Goal: Find specific page/section: Find specific page/section

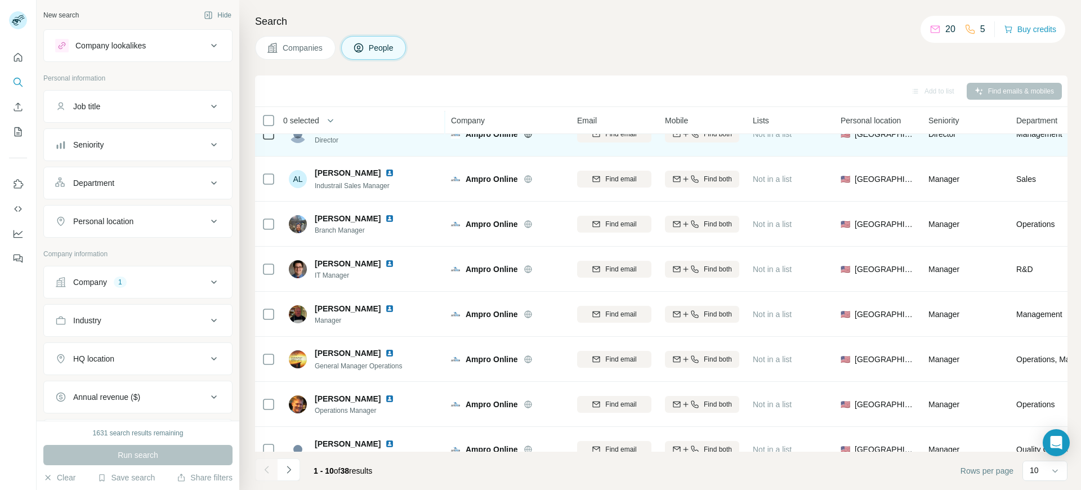
scroll to position [138, 0]
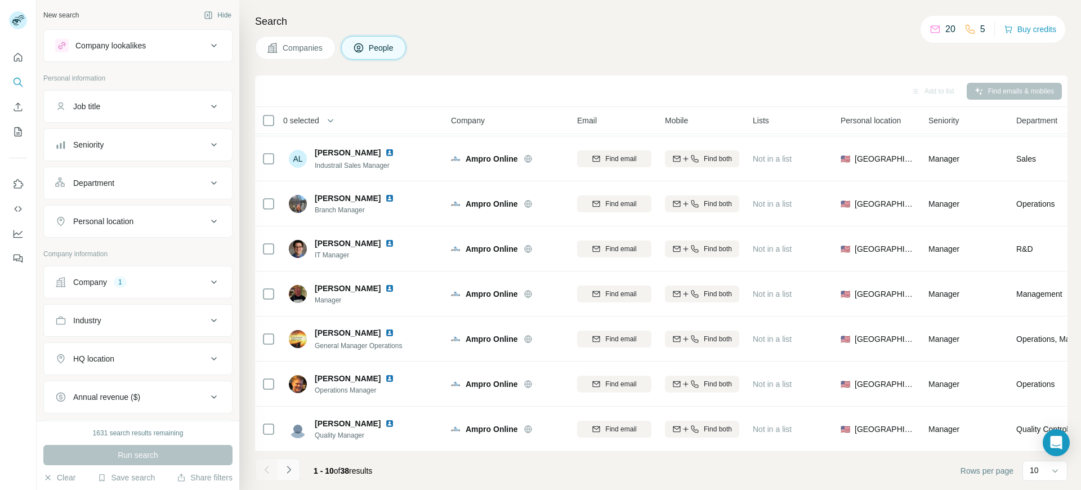
click at [293, 469] on icon "Navigate to next page" at bounding box center [288, 469] width 11 height 11
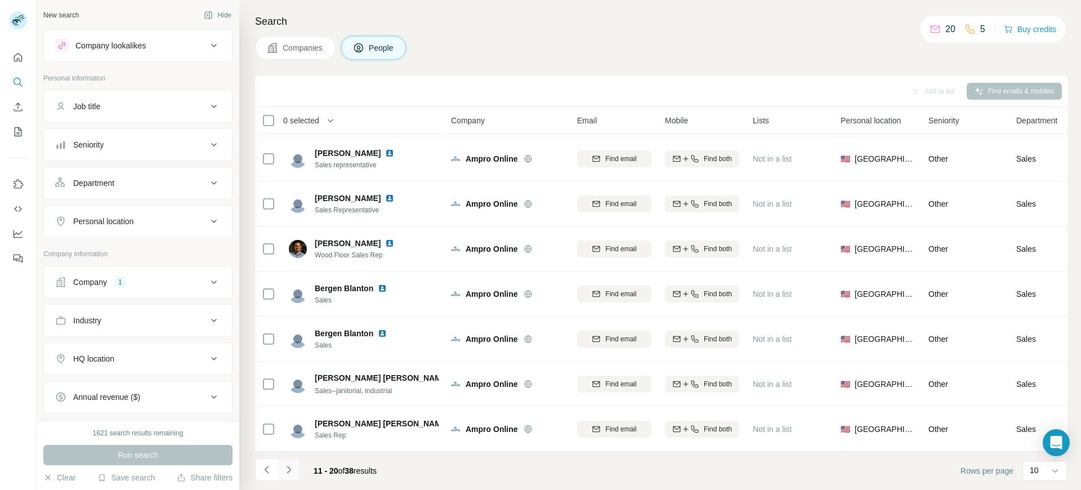
click at [290, 471] on icon "Navigate to next page" at bounding box center [288, 469] width 11 height 11
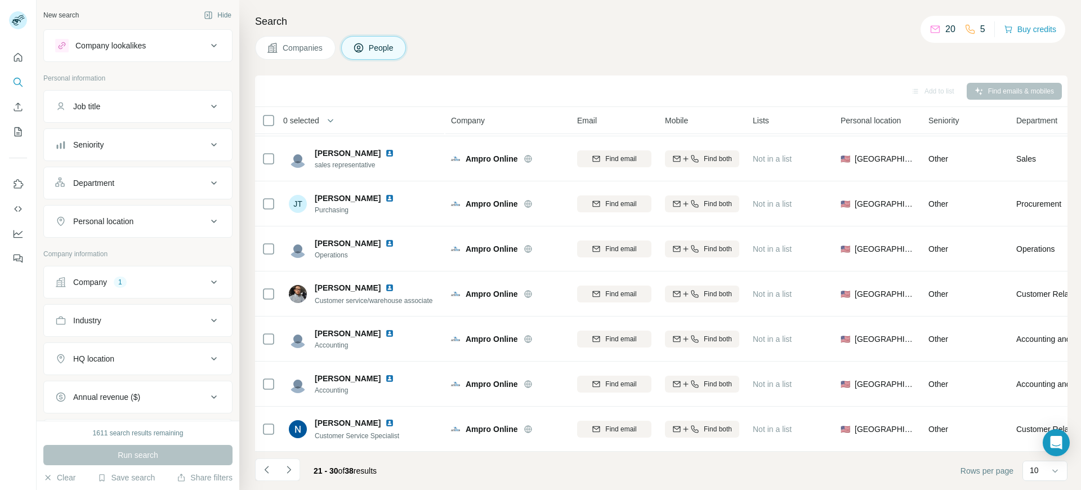
drag, startPoint x: 385, startPoint y: 328, endPoint x: 645, endPoint y: 464, distance: 293.6
click at [645, 464] on footer "21 - 30 of 38 results Rows per page 10" at bounding box center [661, 470] width 812 height 38
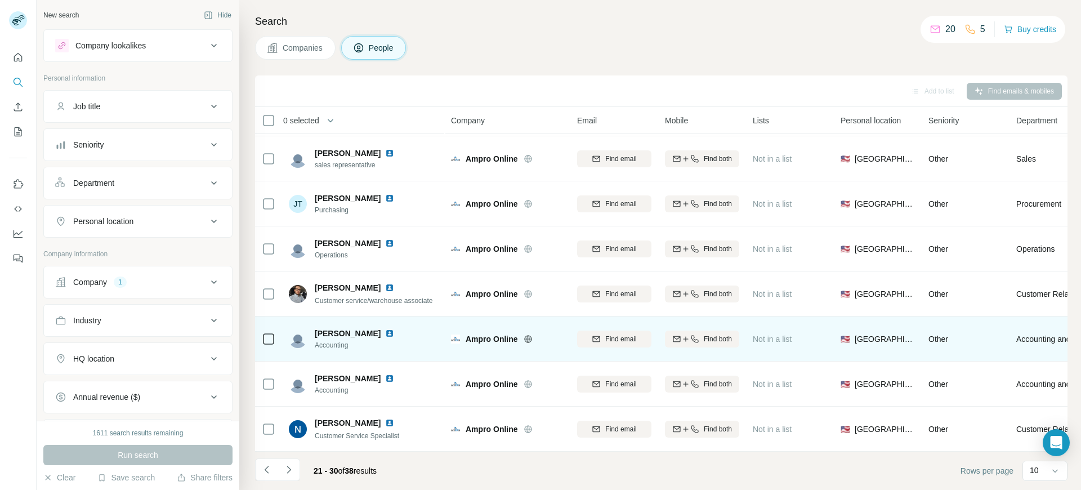
click at [386, 329] on img at bounding box center [389, 333] width 9 height 9
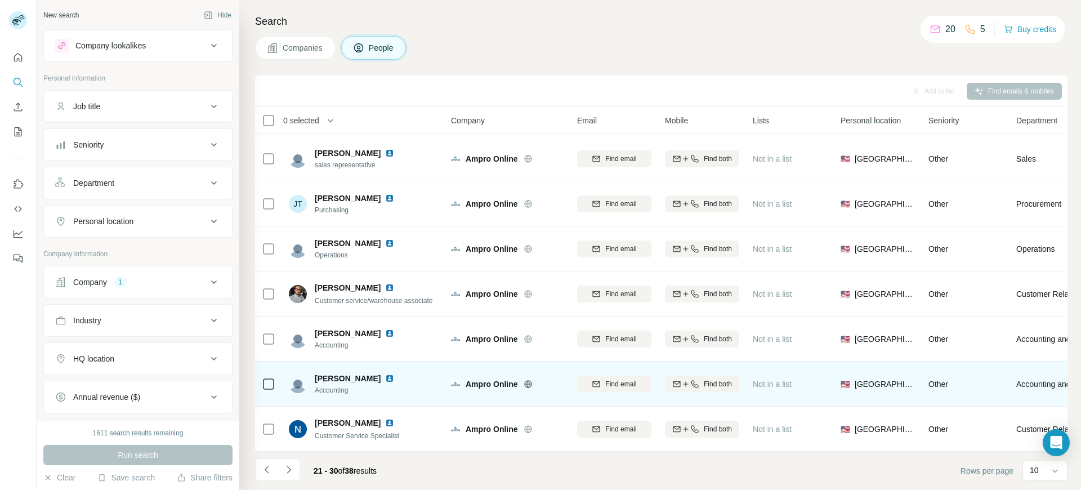
click at [385, 374] on img at bounding box center [389, 378] width 9 height 9
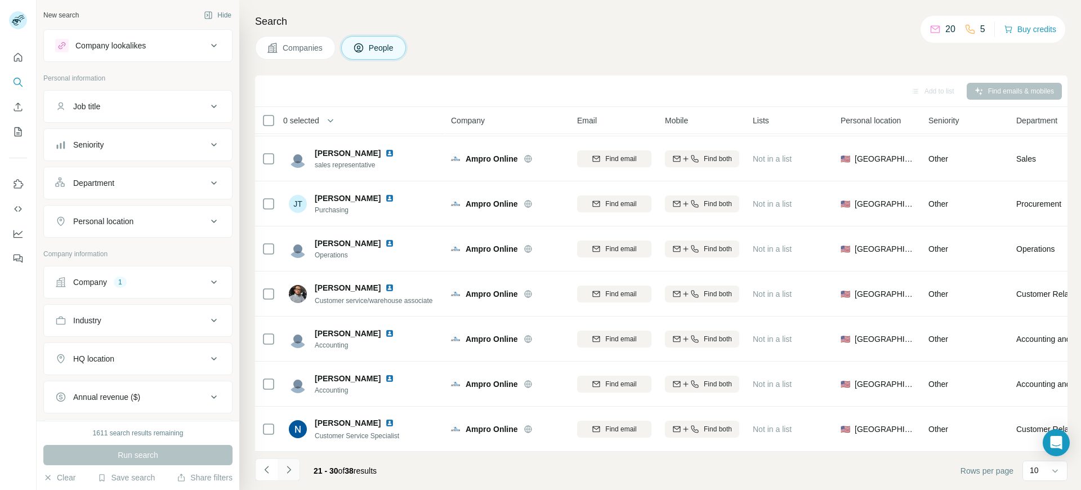
click at [291, 472] on icon "Navigate to next page" at bounding box center [288, 469] width 11 height 11
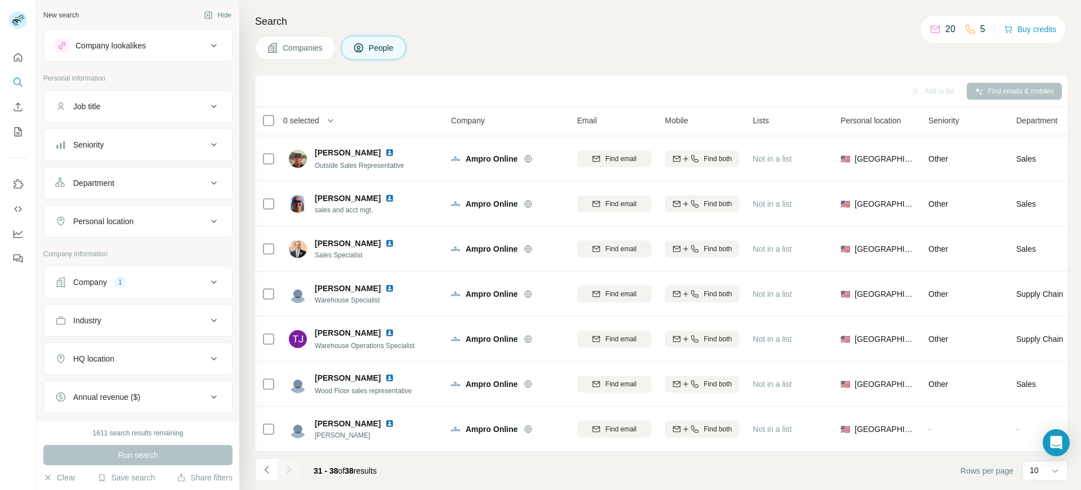
scroll to position [48, 0]
click at [288, 470] on div at bounding box center [288, 469] width 23 height 23
click at [269, 468] on icon "Navigate to previous page" at bounding box center [266, 469] width 11 height 11
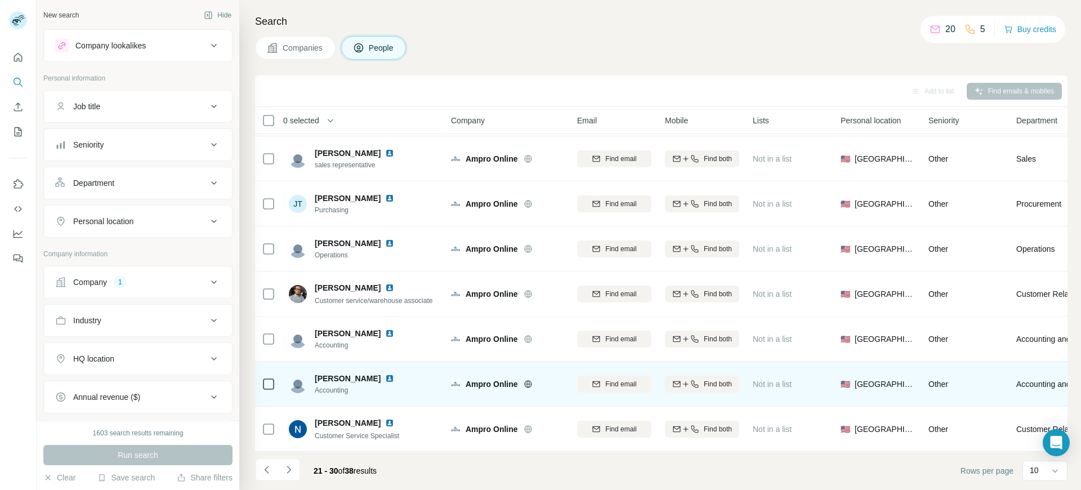
scroll to position [138, 0]
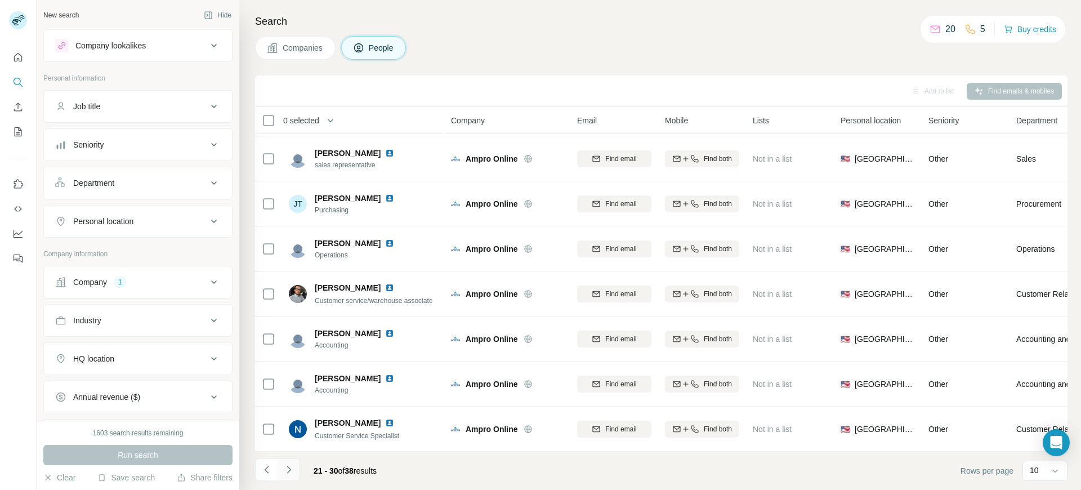
click at [289, 473] on icon "Navigate to next page" at bounding box center [288, 469] width 11 height 11
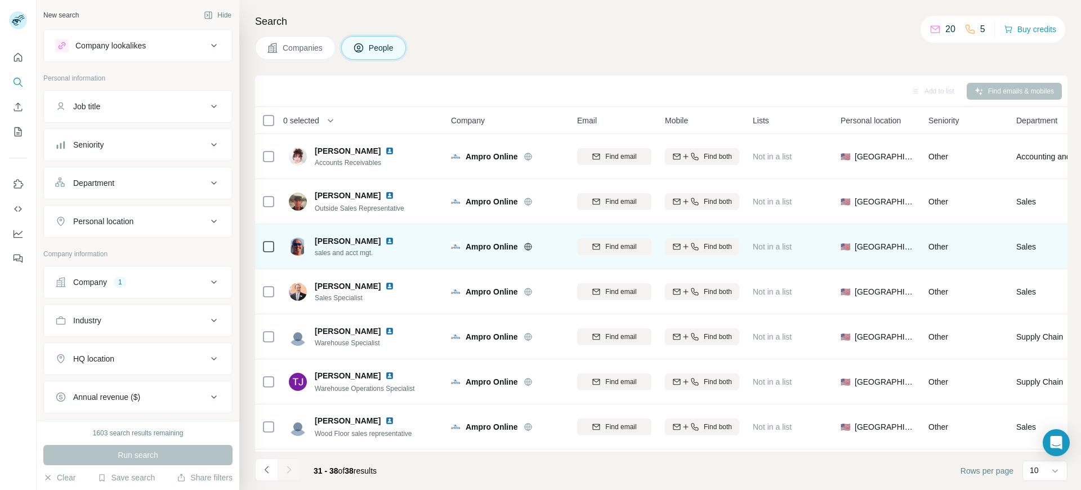
scroll to position [48, 0]
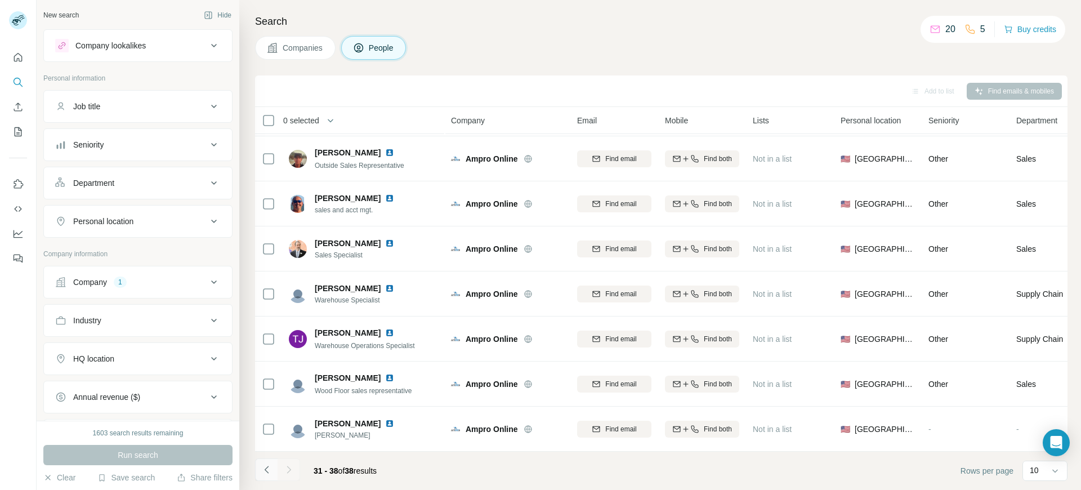
click at [265, 473] on icon "Navigate to previous page" at bounding box center [266, 469] width 11 height 11
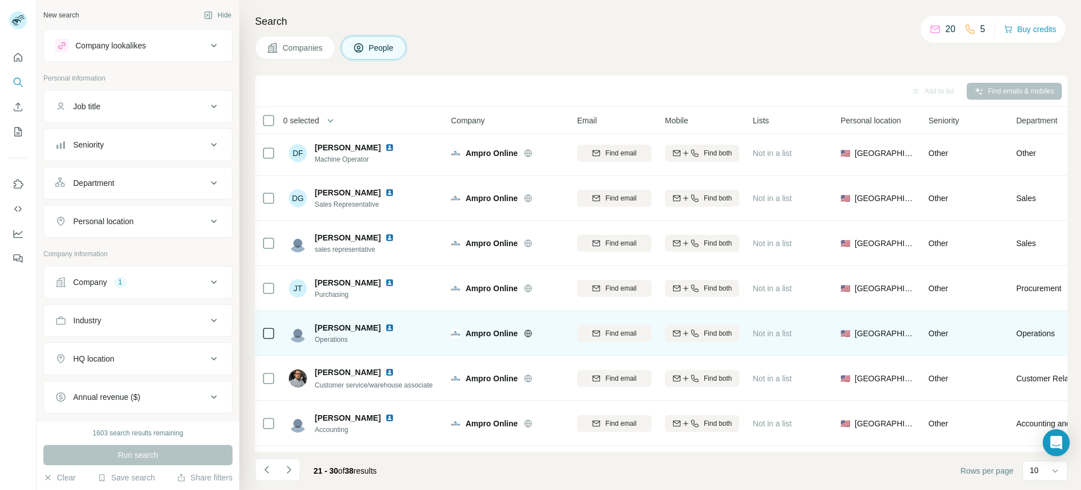
scroll to position [0, 0]
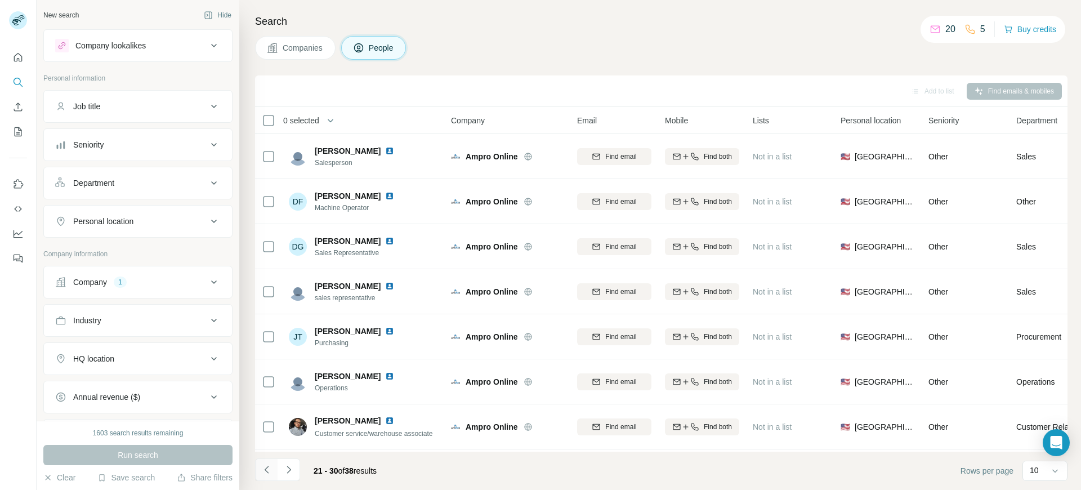
click at [268, 471] on icon "Navigate to previous page" at bounding box center [266, 469] width 11 height 11
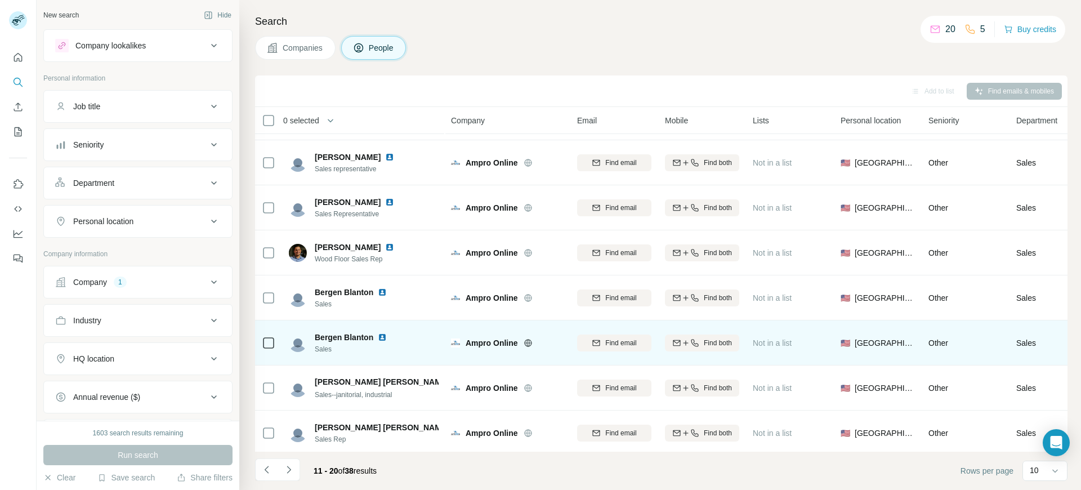
scroll to position [138, 0]
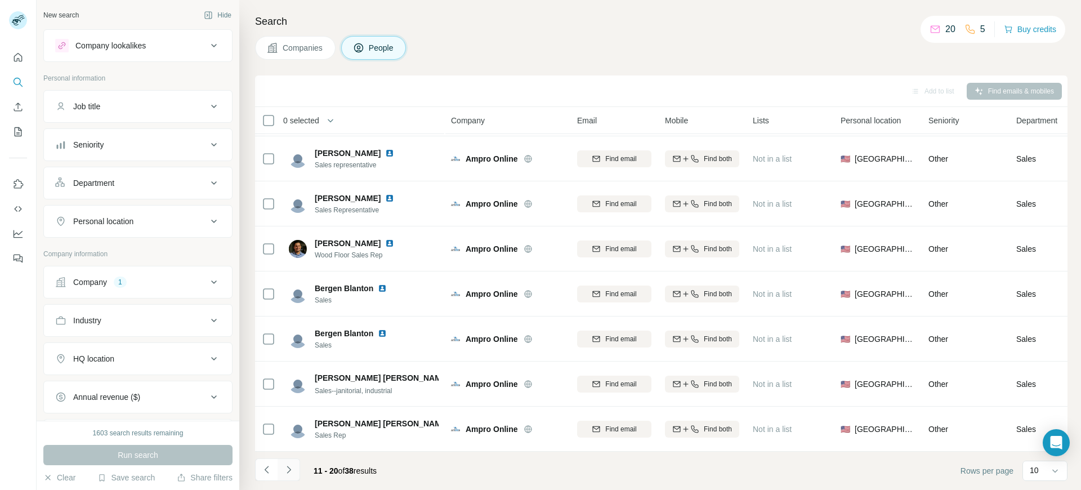
click at [292, 472] on icon "Navigate to next page" at bounding box center [288, 469] width 11 height 11
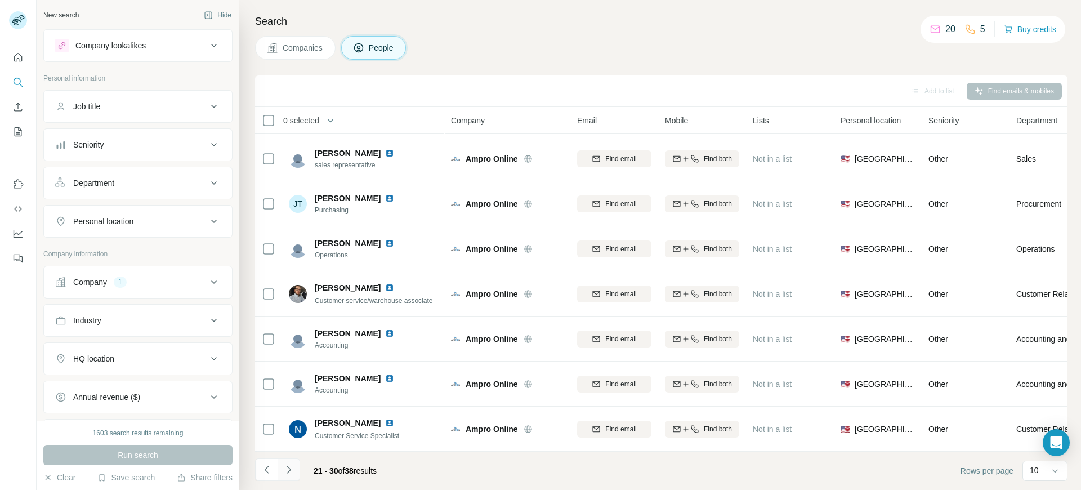
click at [290, 472] on icon "Navigate to next page" at bounding box center [288, 469] width 11 height 11
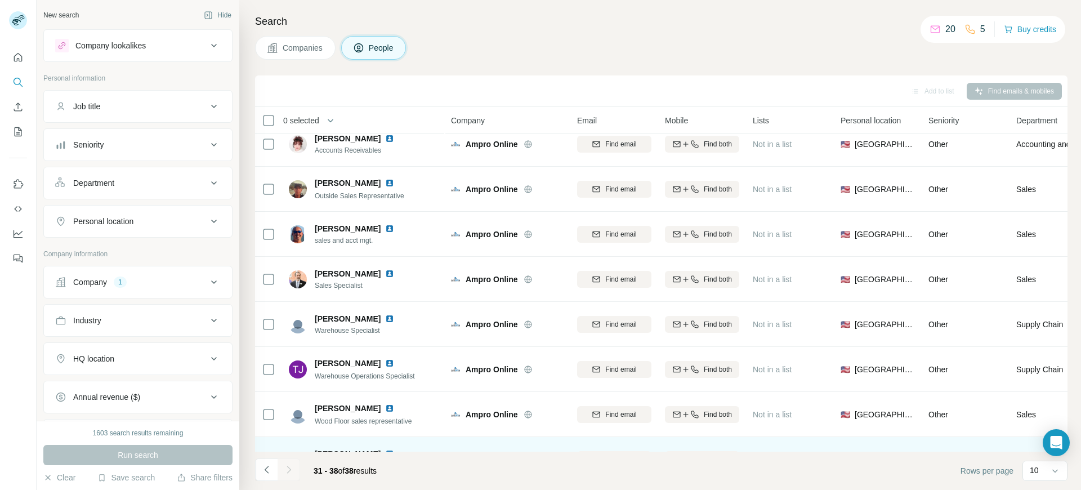
scroll to position [0, 0]
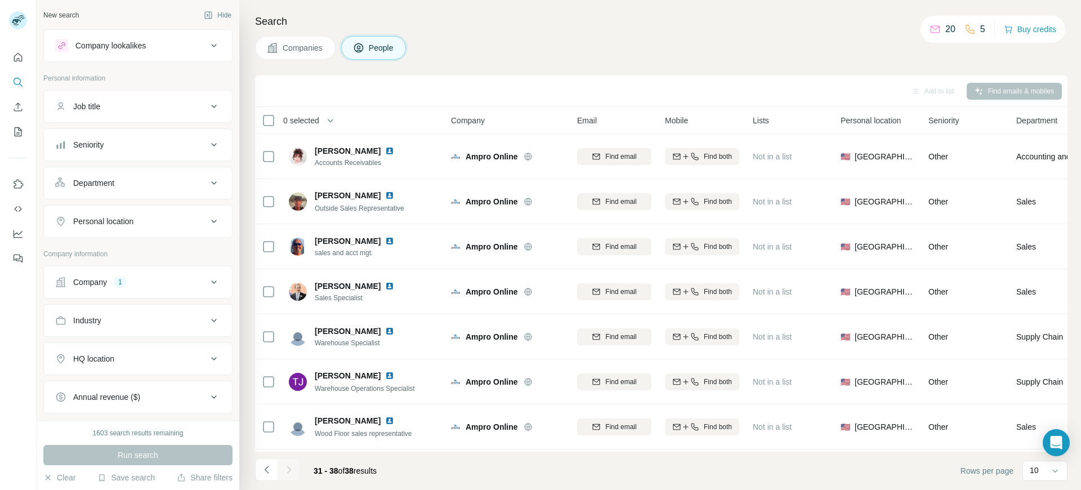
drag, startPoint x: 390, startPoint y: 150, endPoint x: 430, endPoint y: 93, distance: 69.0
click at [430, 93] on div "Add to list Find emails & mobiles" at bounding box center [661, 91] width 801 height 20
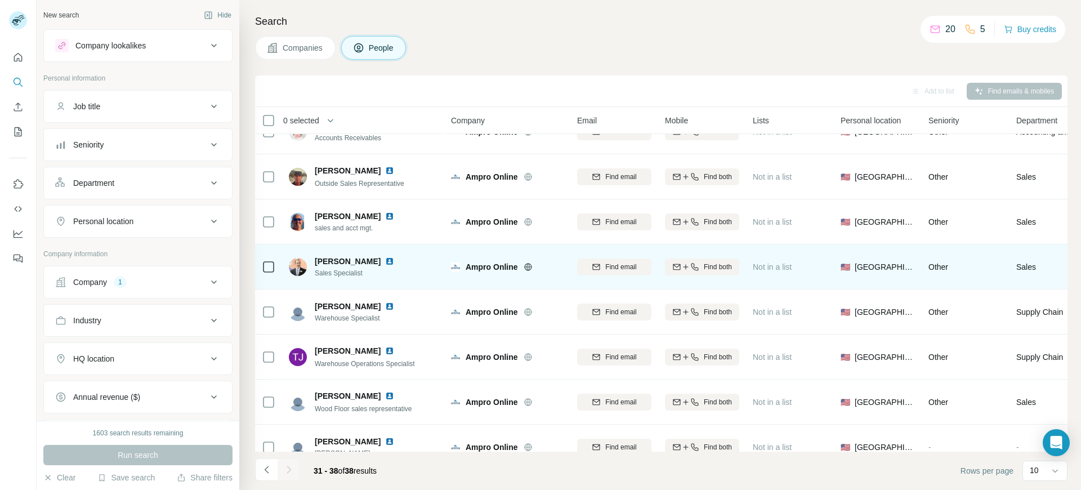
scroll to position [48, 0]
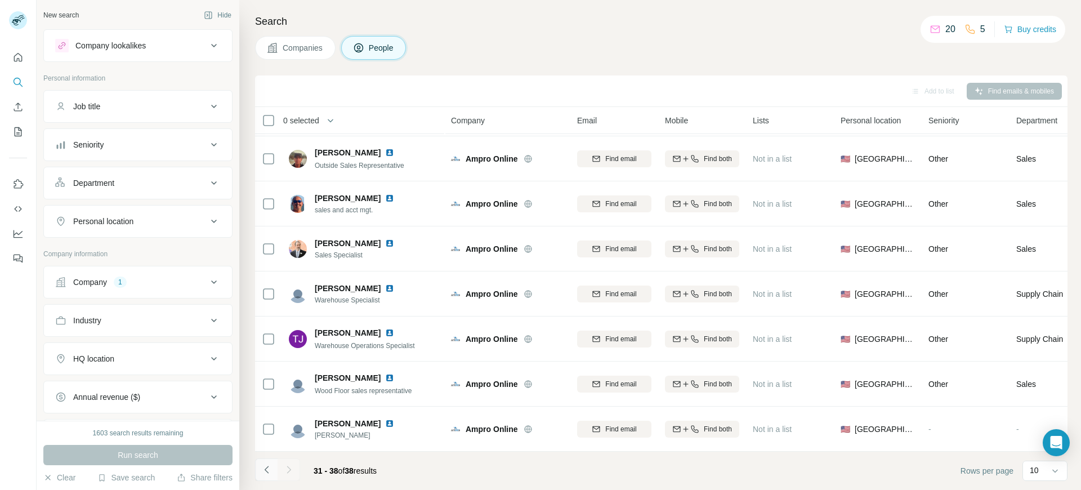
click at [266, 471] on icon "Navigate to previous page" at bounding box center [266, 468] width 4 height 7
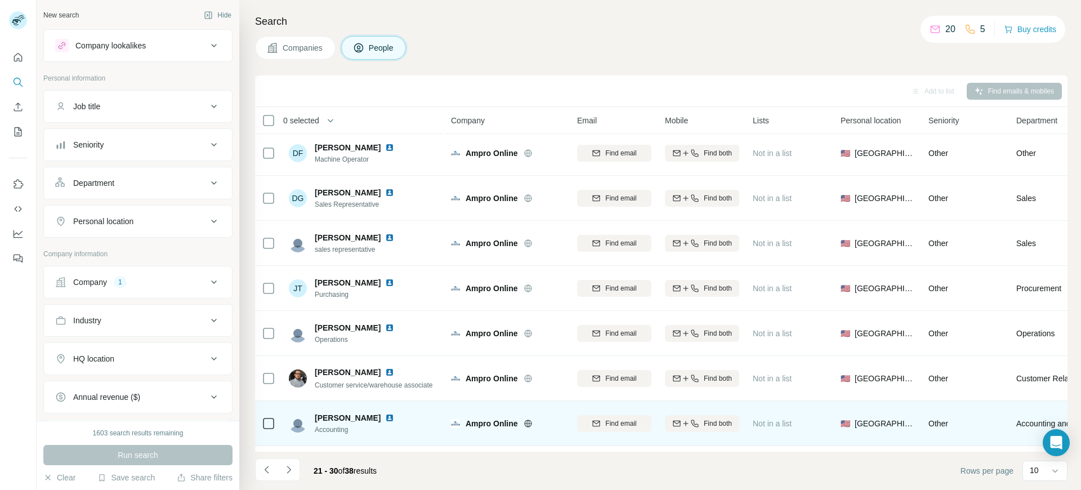
scroll to position [0, 0]
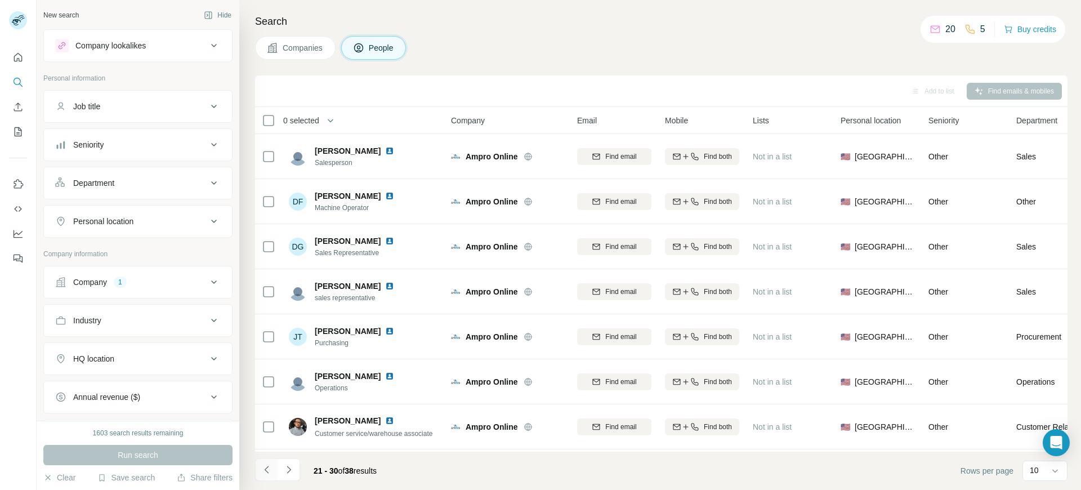
click at [267, 471] on icon "Navigate to previous page" at bounding box center [266, 469] width 11 height 11
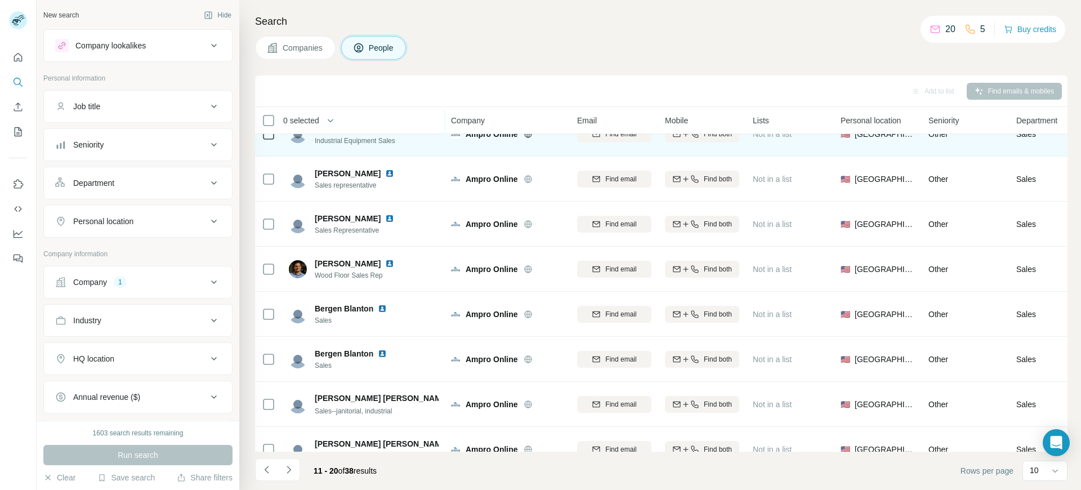
scroll to position [138, 0]
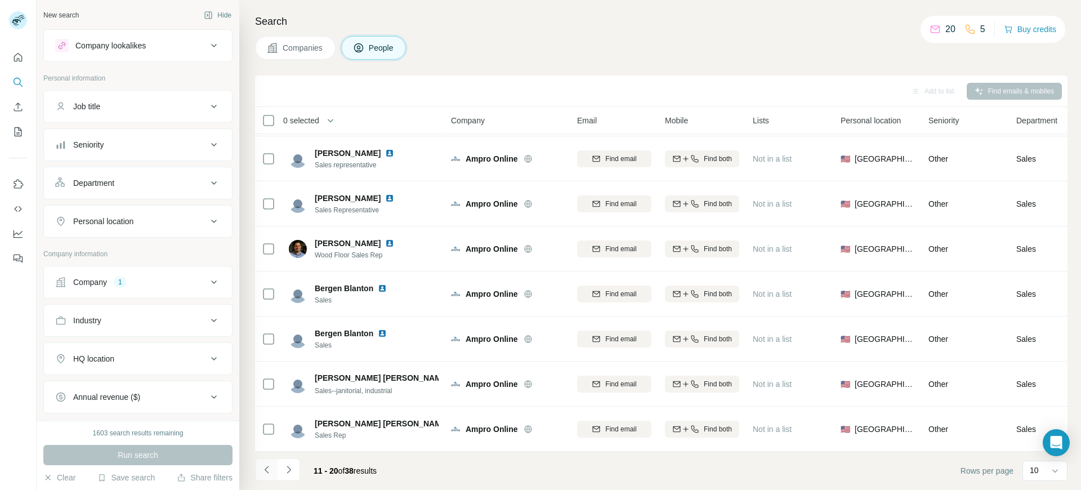
click at [264, 471] on icon "Navigate to previous page" at bounding box center [266, 469] width 11 height 11
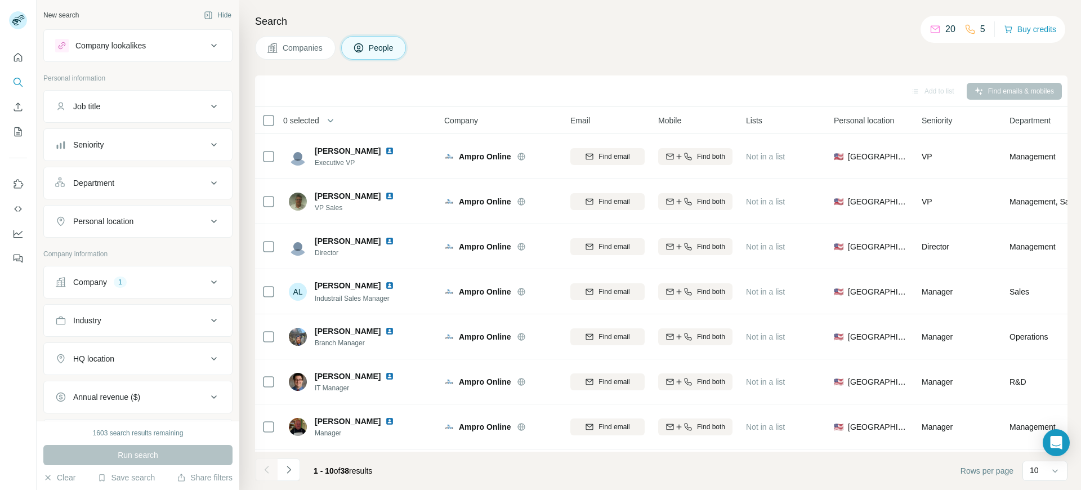
scroll to position [0, 0]
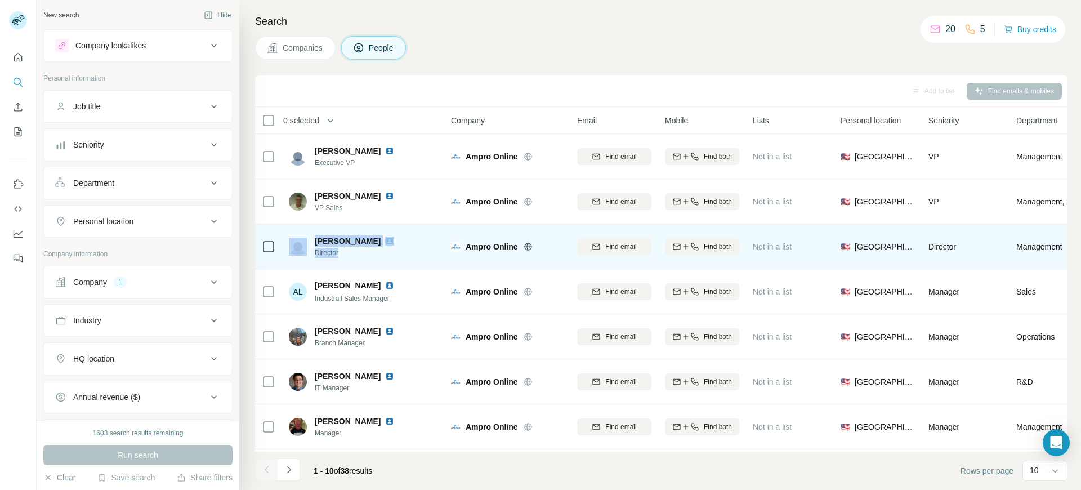
drag, startPoint x: 307, startPoint y: 239, endPoint x: 342, endPoint y: 252, distance: 37.4
click at [342, 252] on div "William Sosa Director" at bounding box center [348, 246] width 119 height 23
copy div "William Sosa Director"
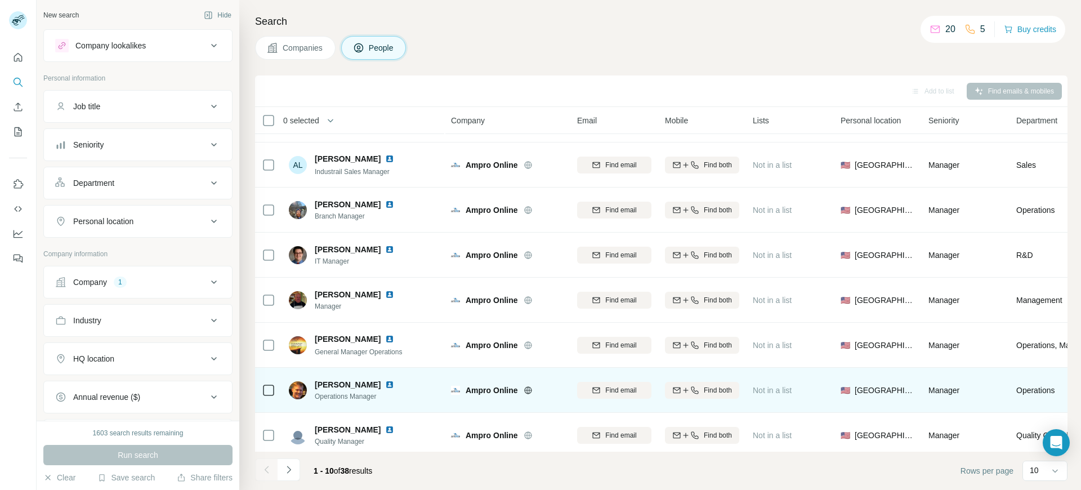
scroll to position [138, 0]
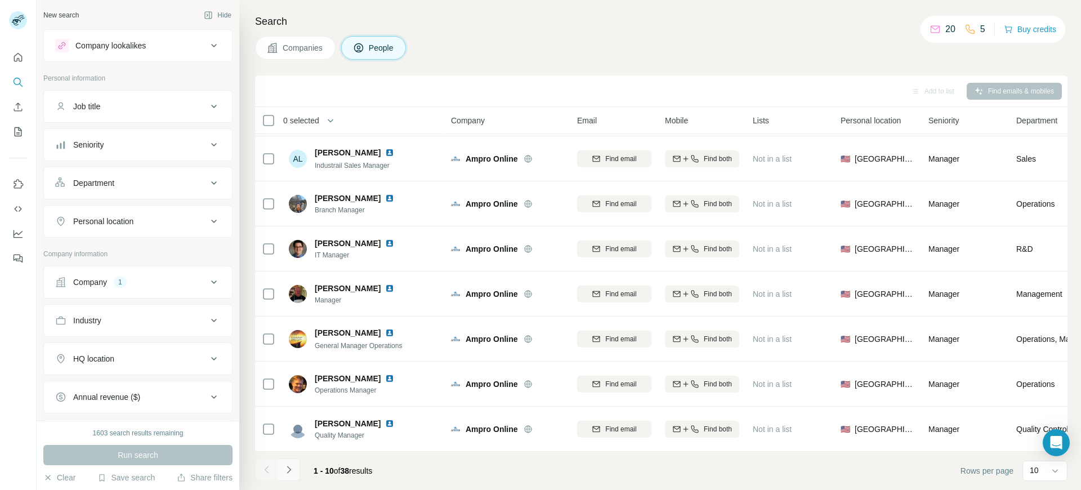
click at [293, 469] on icon "Navigate to next page" at bounding box center [288, 469] width 11 height 11
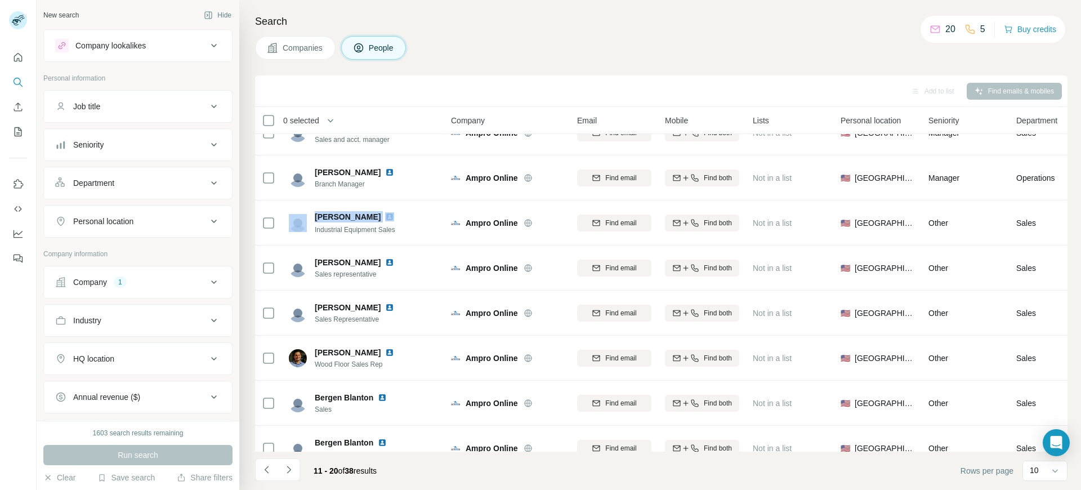
scroll to position [0, 0]
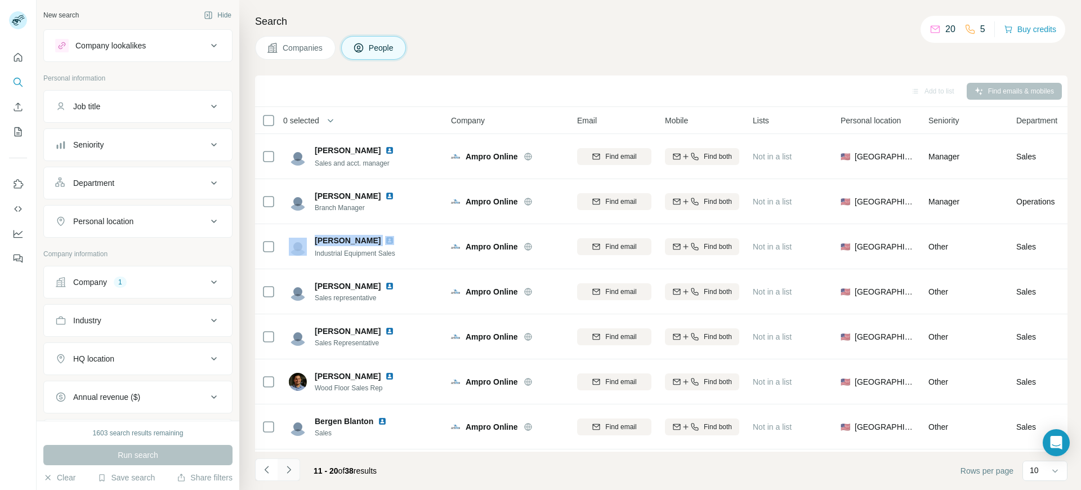
click at [289, 469] on icon "Navigate to next page" at bounding box center [288, 469] width 11 height 11
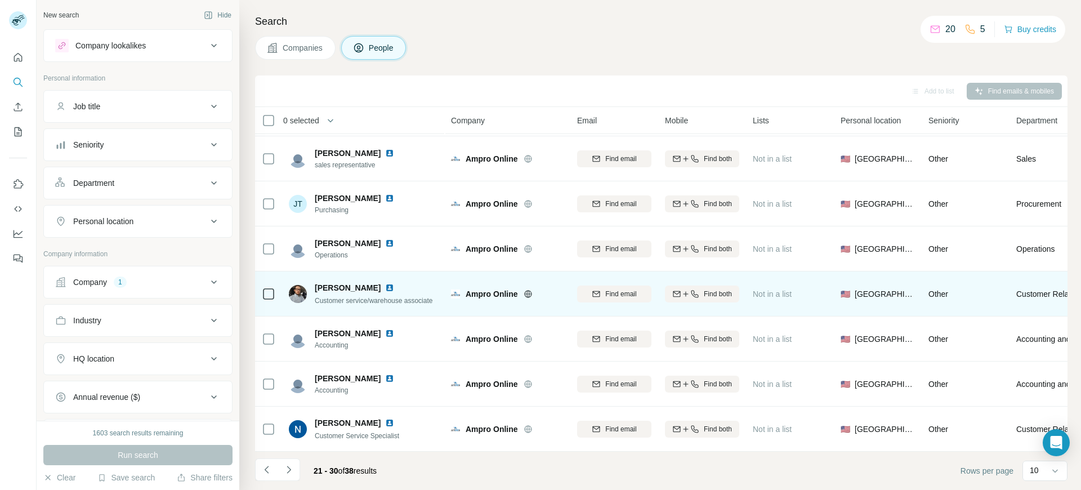
scroll to position [138, 0]
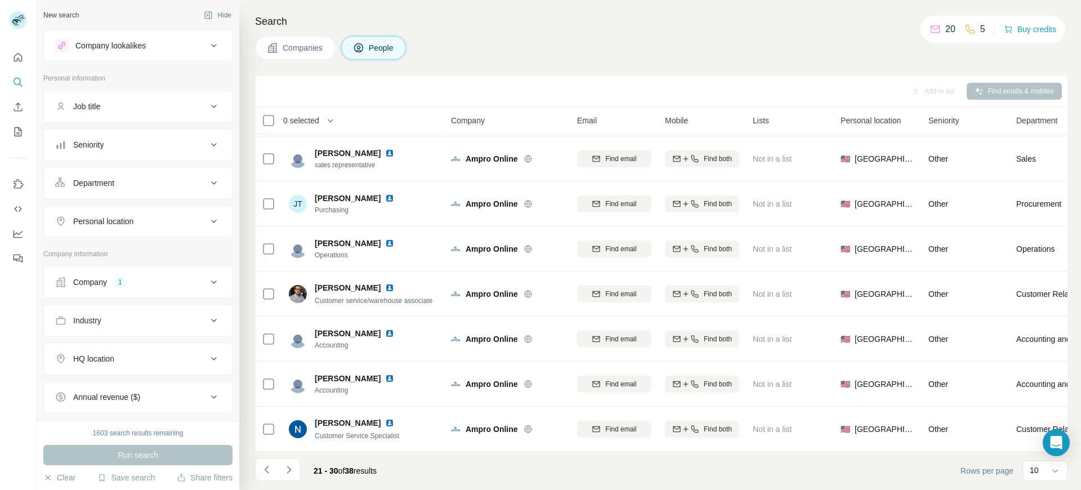
click at [498, 465] on footer "21 - 30 of 38 results Rows per page 10" at bounding box center [661, 470] width 812 height 38
click at [291, 471] on icon "Navigate to next page" at bounding box center [288, 469] width 11 height 11
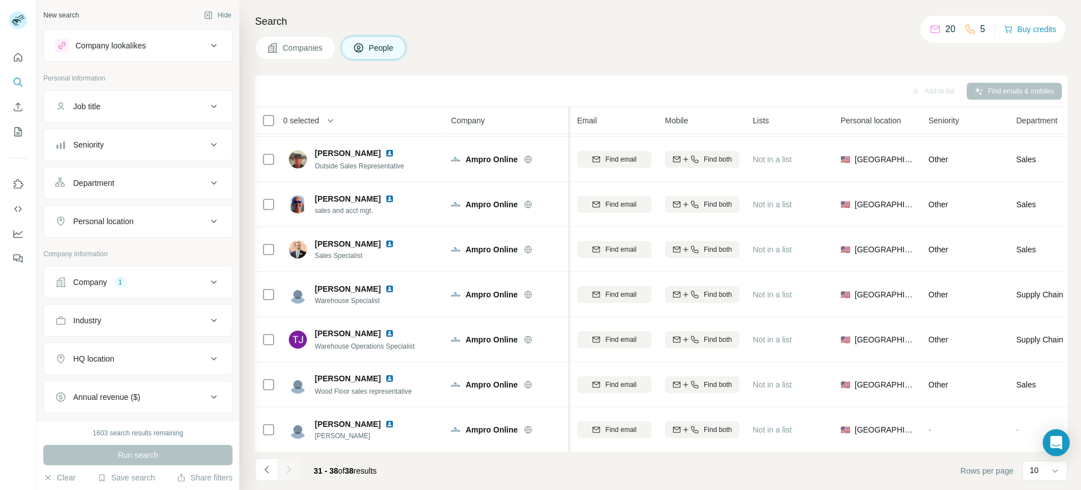
scroll to position [48, 0]
